Goal: Task Accomplishment & Management: Use online tool/utility

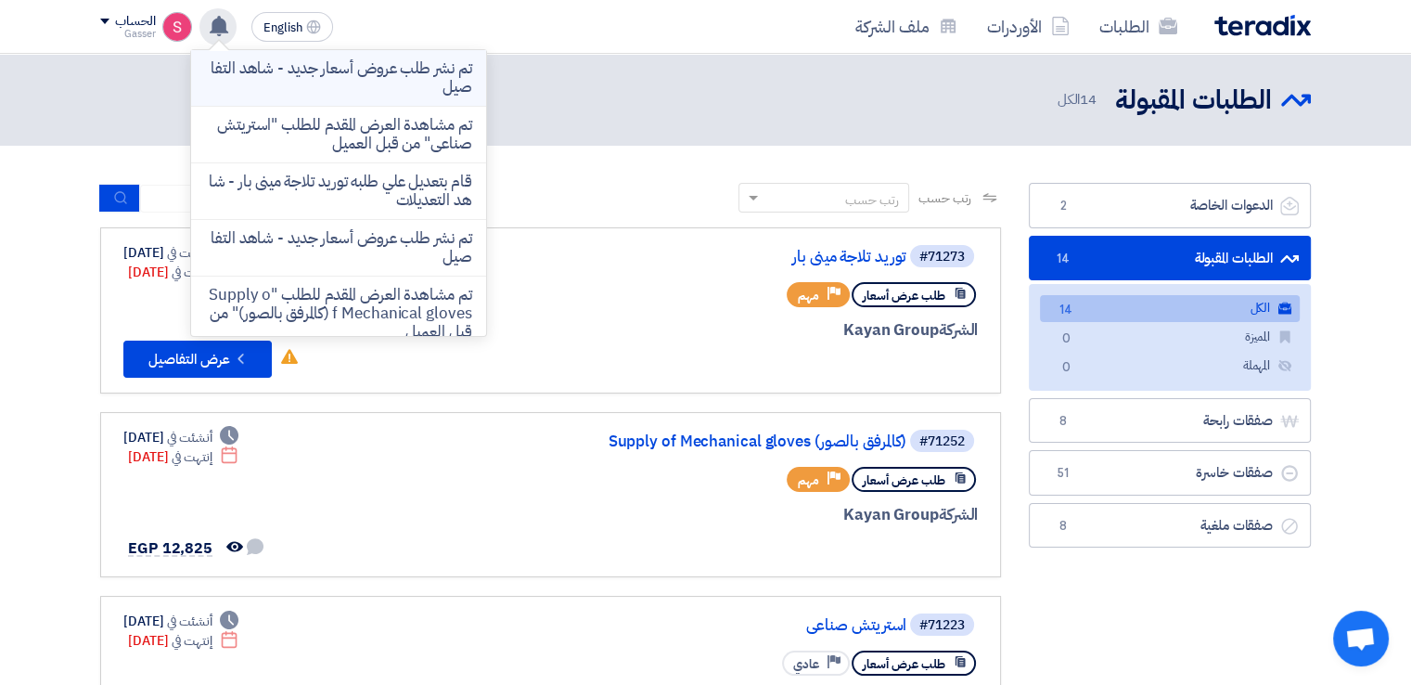
click at [368, 86] on p "تم نشر طلب عروض أسعار جديد - شاهد التفاصيل" at bounding box center [338, 77] width 265 height 37
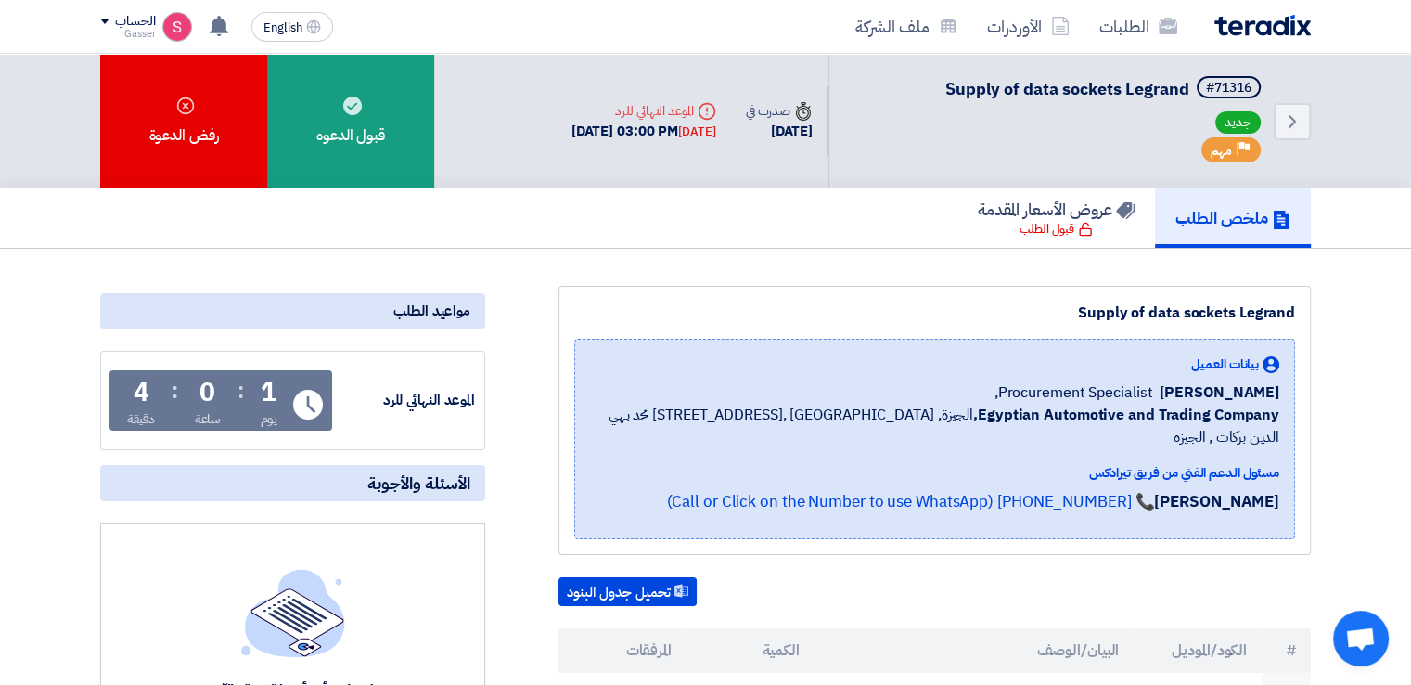
scroll to position [432, 0]
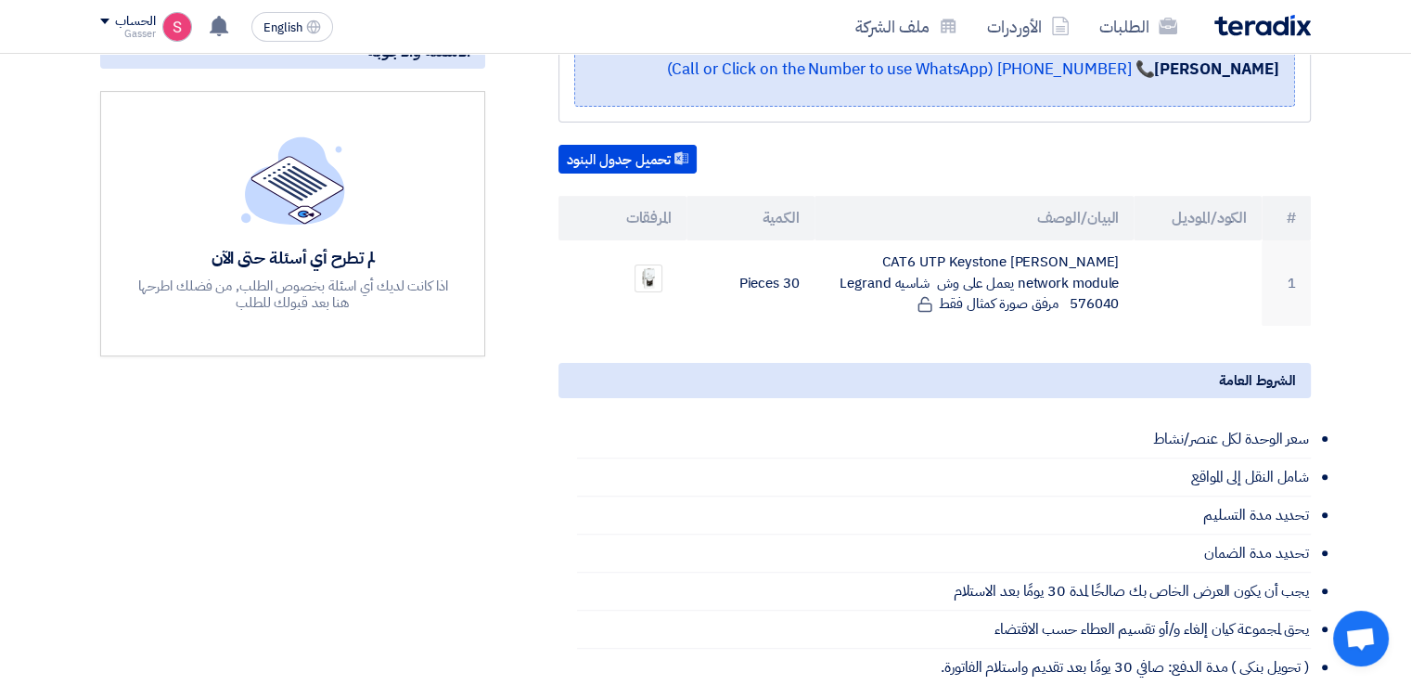
drag, startPoint x: 535, startPoint y: 55, endPoint x: 531, endPoint y: 125, distance: 70.7
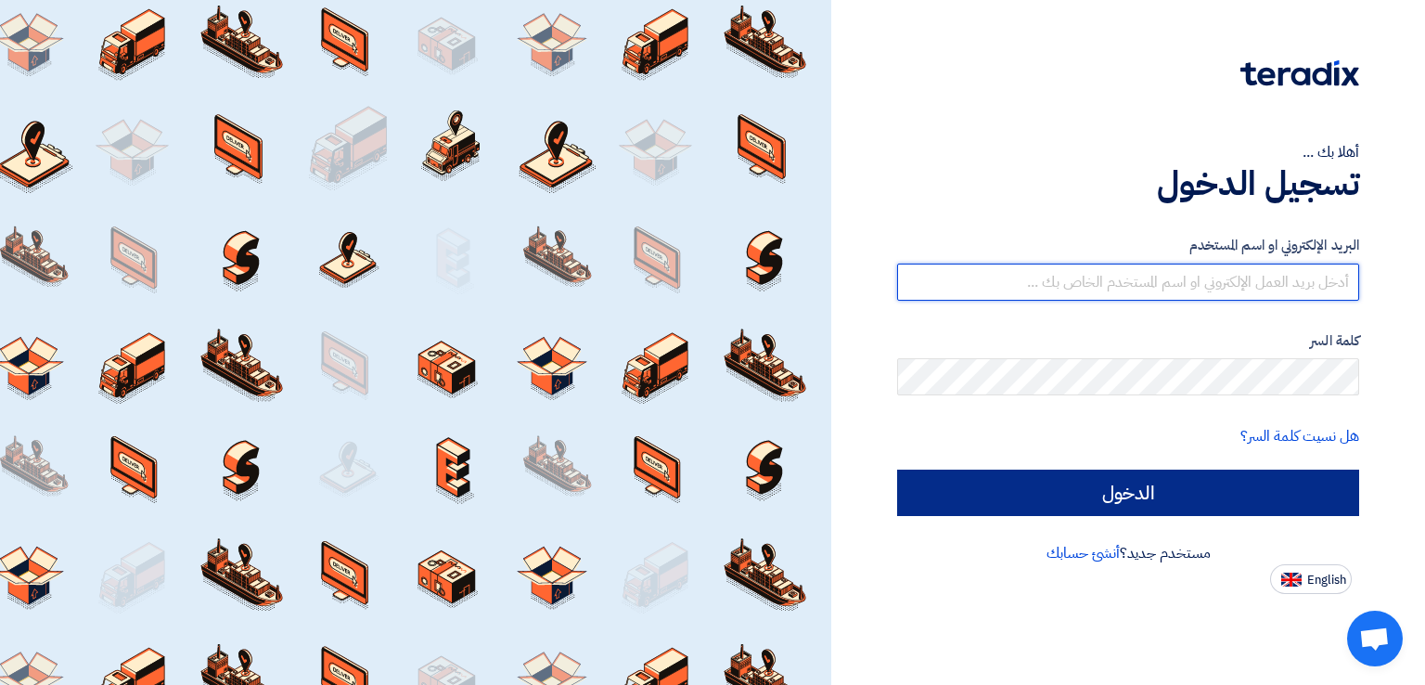
type input "sales@supersupplies.com.eg"
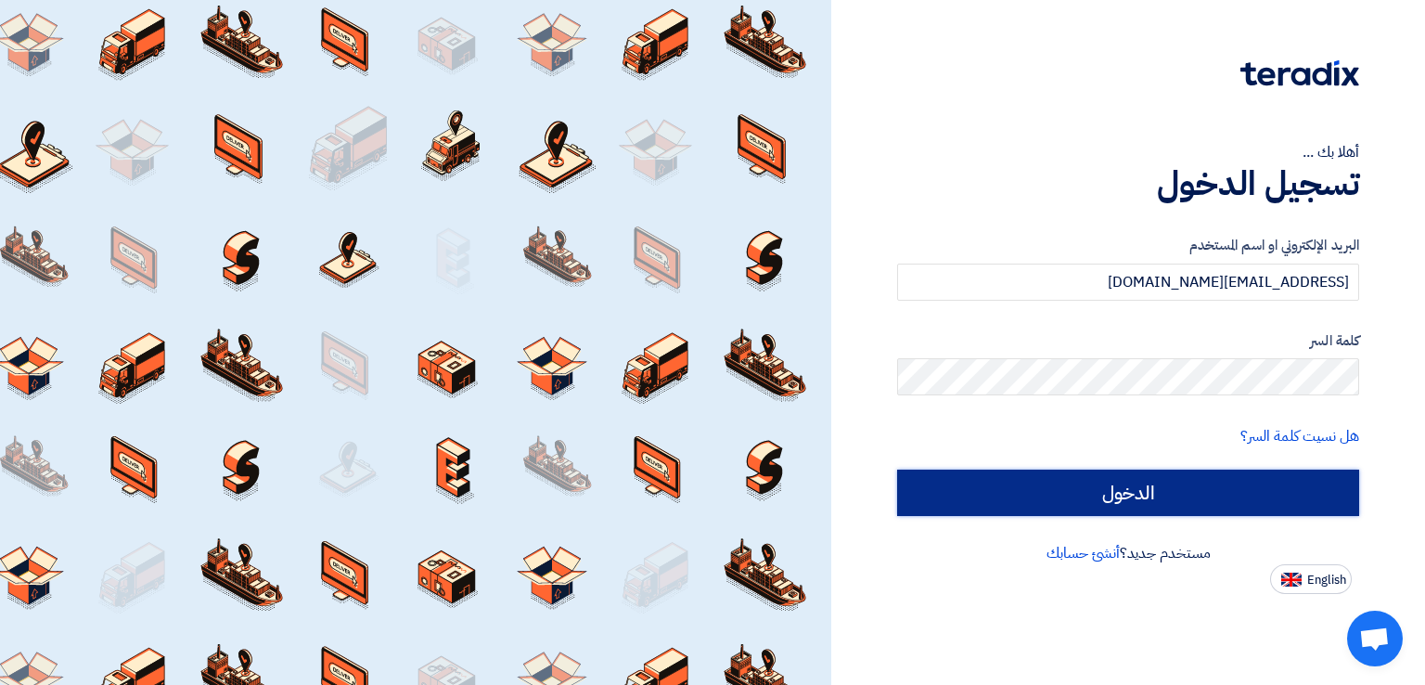
click at [1146, 498] on input "الدخول" at bounding box center [1128, 492] width 462 height 46
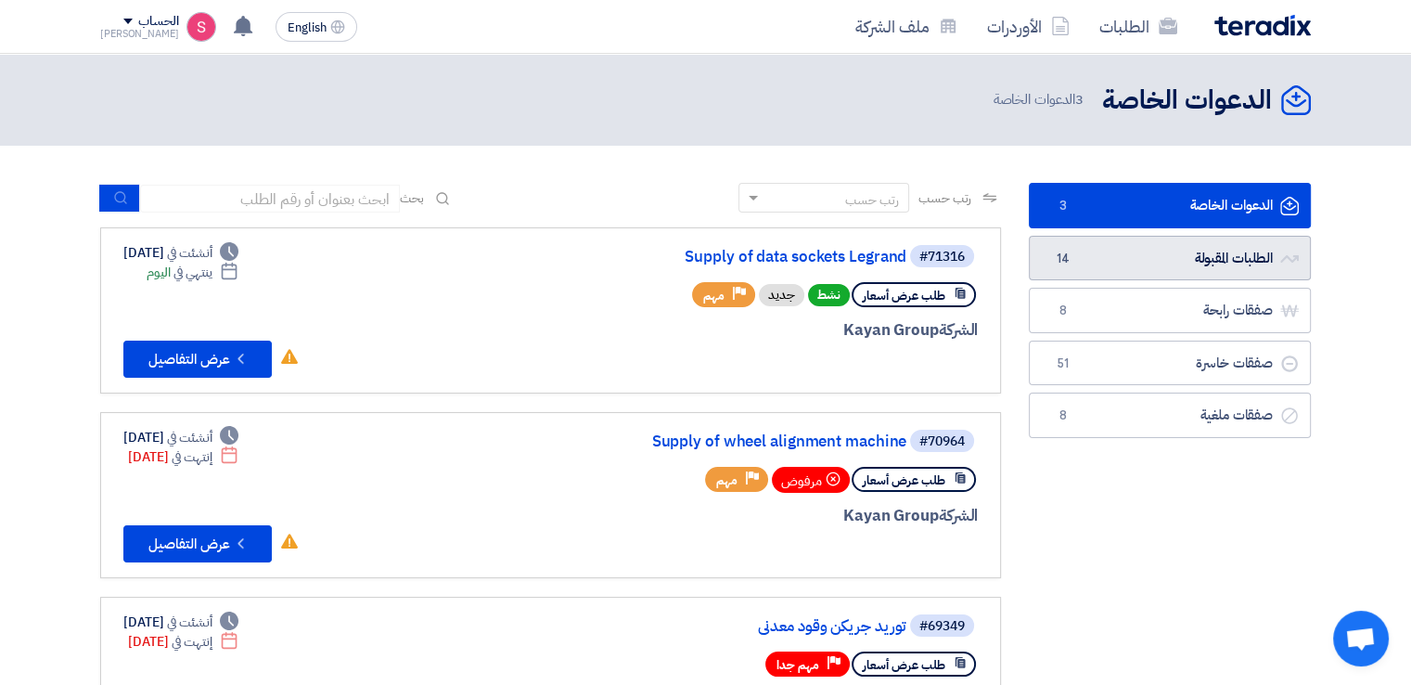
click at [1081, 270] on link "الطلبات المقبولة الطلبات المقبولة 14" at bounding box center [1170, 258] width 282 height 45
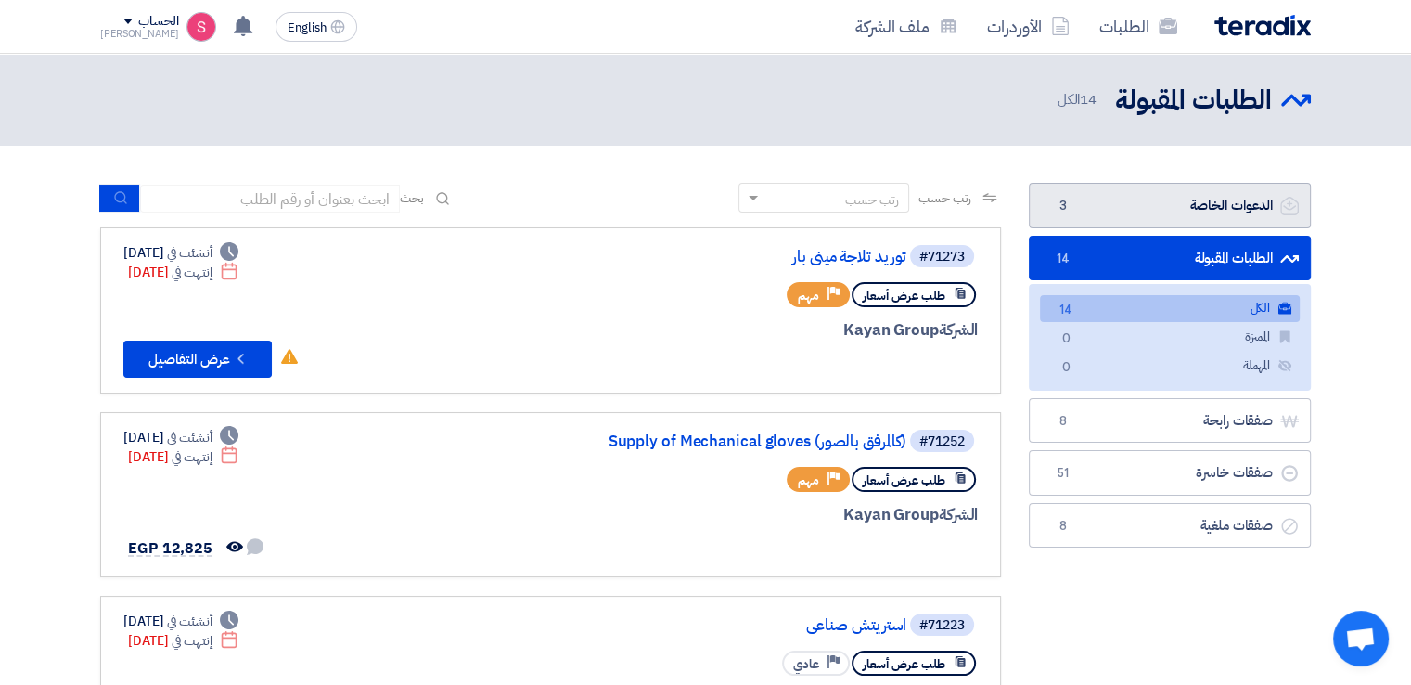
click at [1091, 218] on link "الدعوات الخاصة الدعوات الخاصة 3" at bounding box center [1170, 205] width 282 height 45
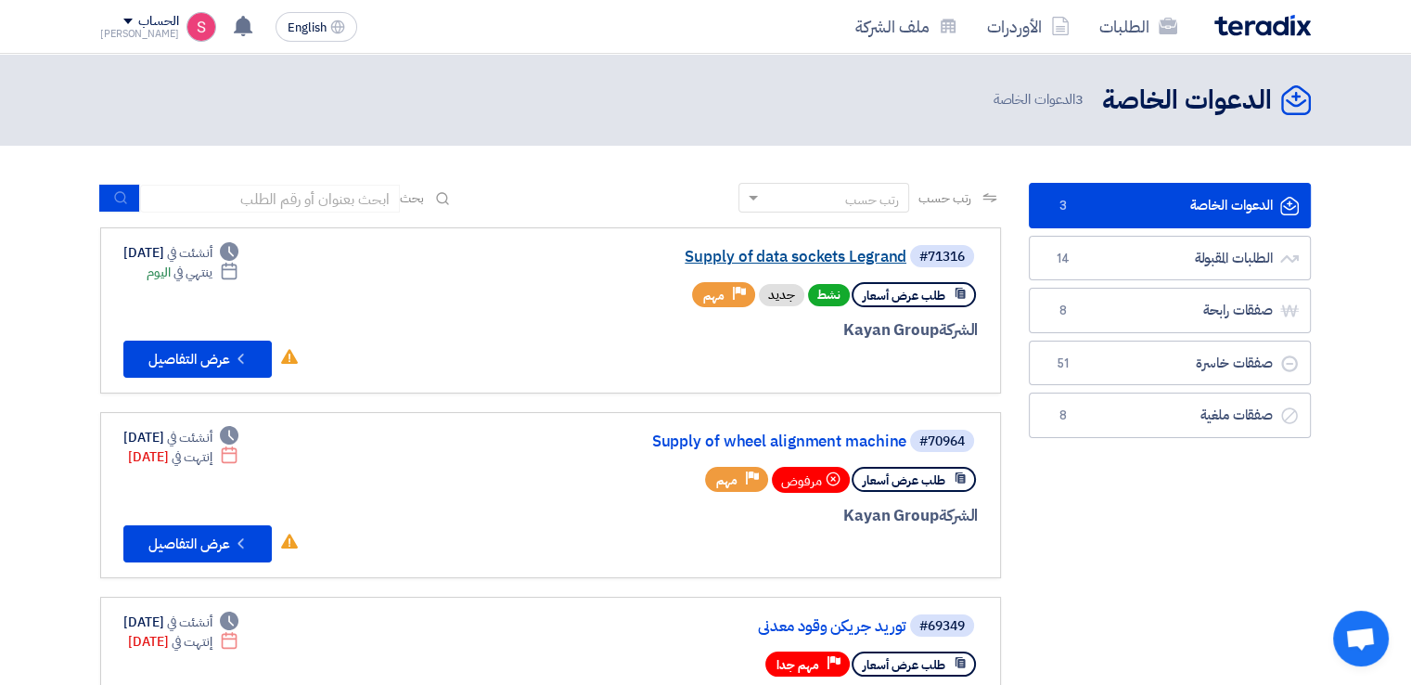
click at [862, 254] on link "Supply of data sockets Legrand" at bounding box center [720, 257] width 371 height 17
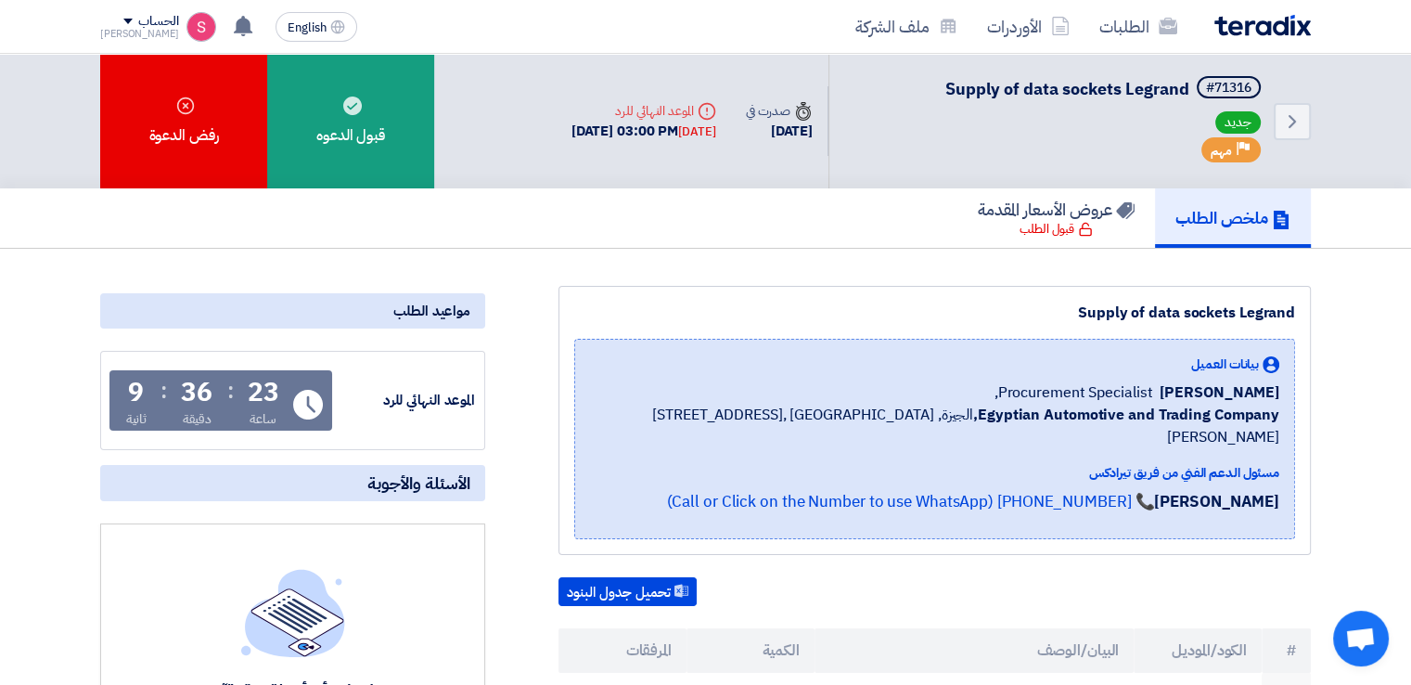
scroll to position [432, 0]
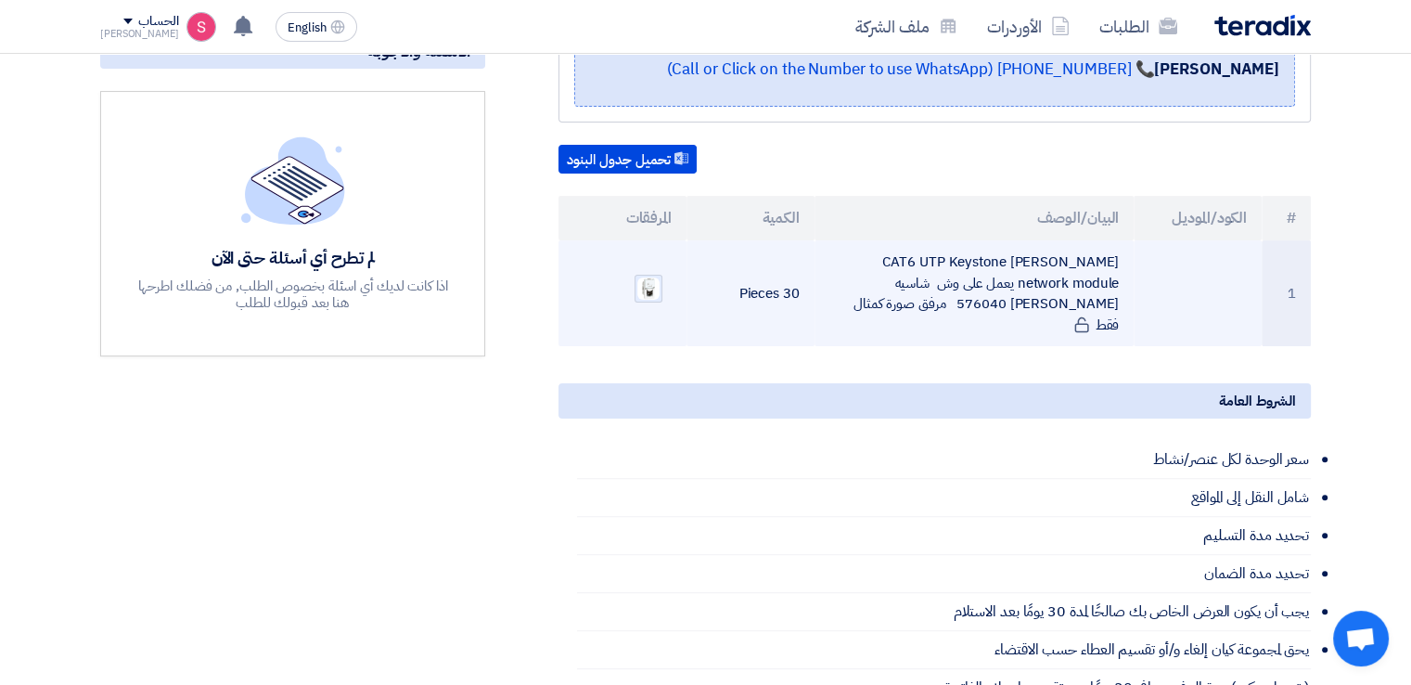
click at [639, 276] on img at bounding box center [649, 289] width 26 height 26
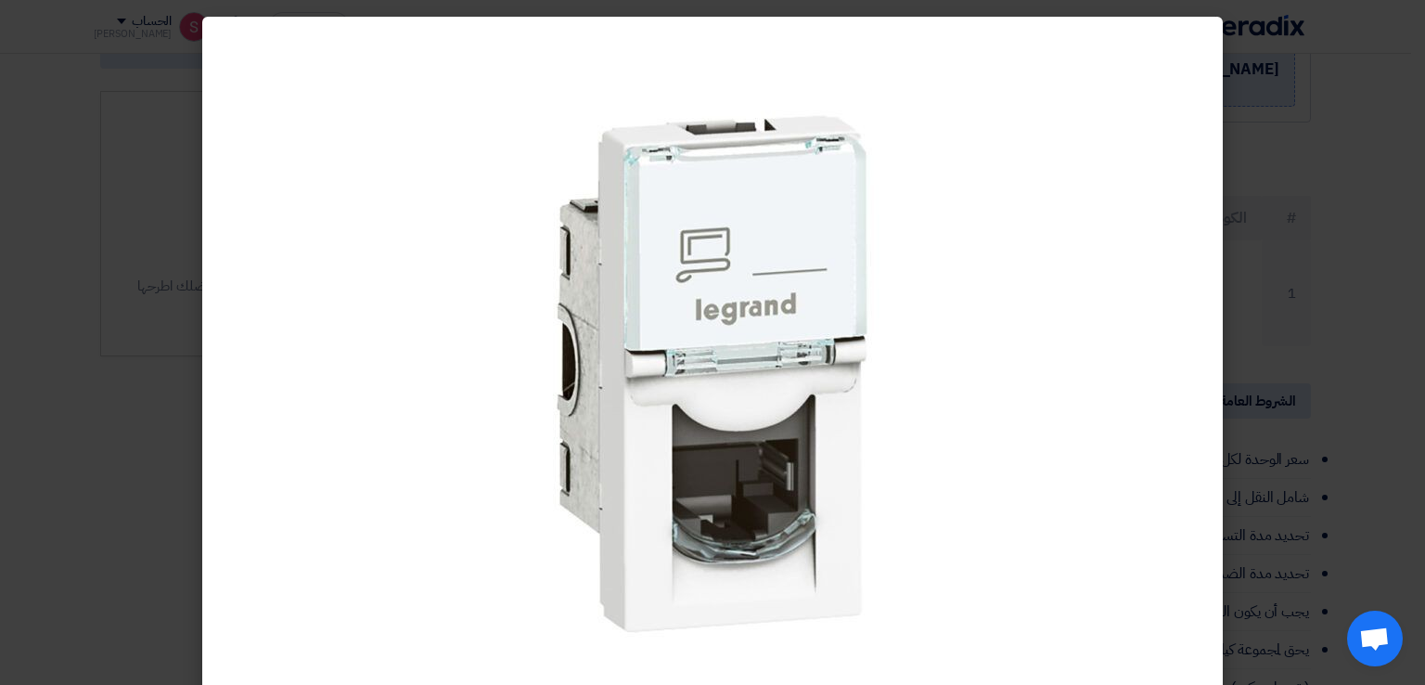
click at [1263, 183] on modal-container at bounding box center [712, 342] width 1425 height 685
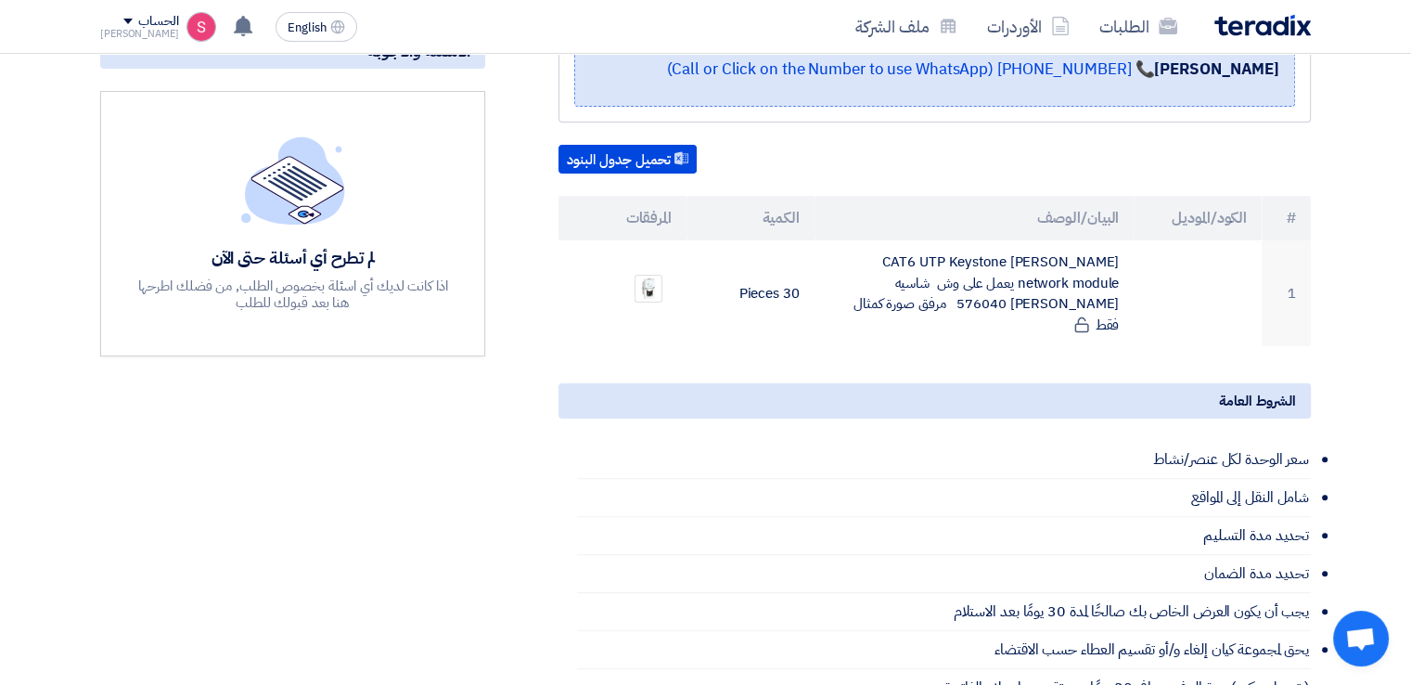
scroll to position [0, 0]
